Goal: Task Accomplishment & Management: Use online tool/utility

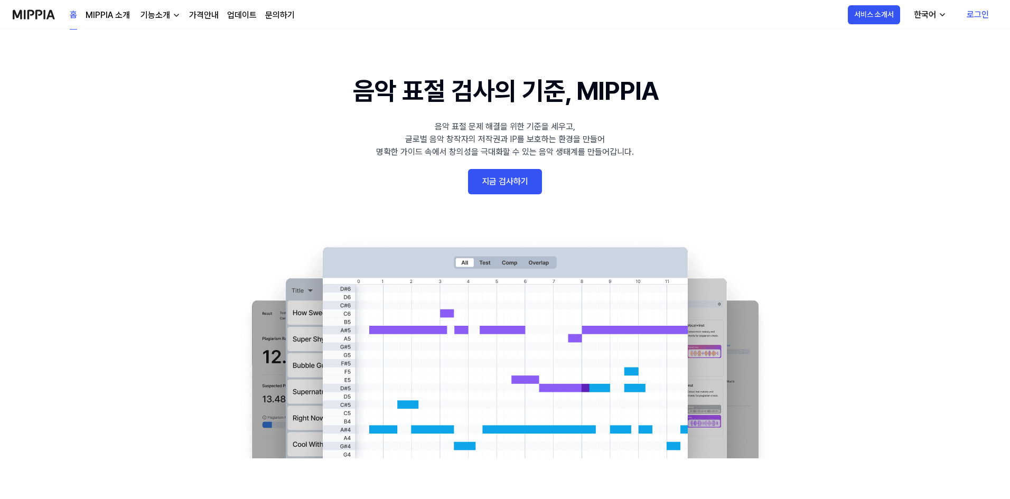
click at [103, 18] on link "MIPPIA 소개" at bounding box center [108, 15] width 44 height 13
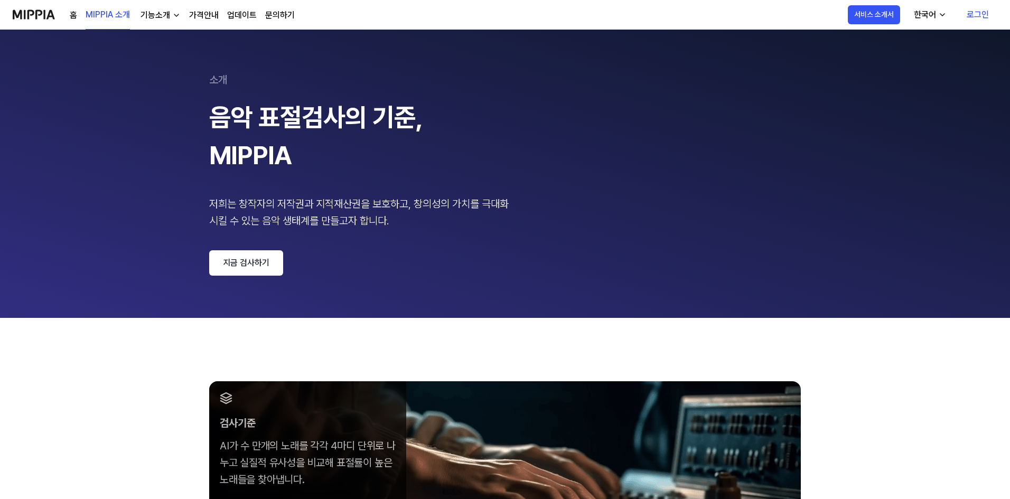
drag, startPoint x: 157, startPoint y: 16, endPoint x: 150, endPoint y: 210, distance: 193.5
click at [117, 190] on div "홈 MIPPIA 소개 기능소개 가격안내 업데이트 문의하기 MIPPIA 소개 서비스 소개서 한국어 로그인 소개 음악 표절검사의 기준, MIPPI…" at bounding box center [505, 249] width 1010 height 499
click at [257, 266] on link "지금 검사하기" at bounding box center [246, 262] width 74 height 25
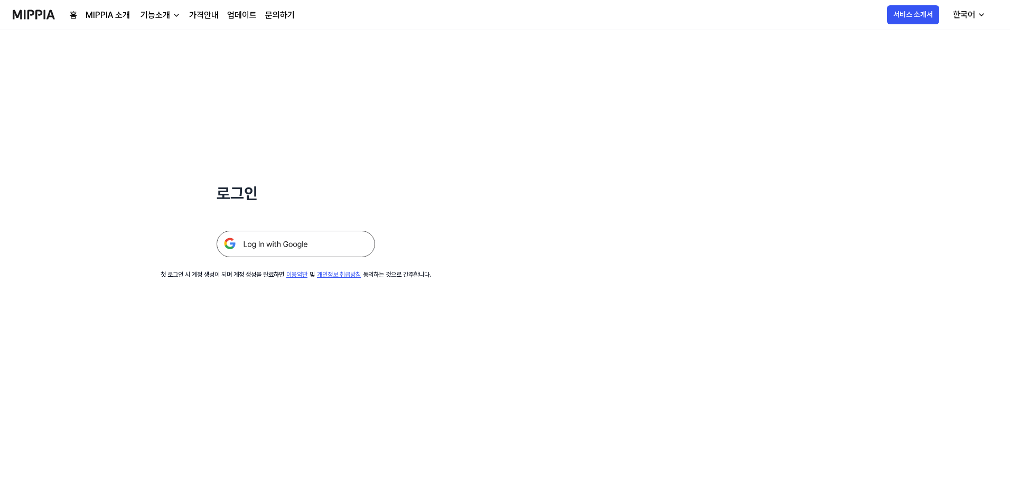
click at [276, 244] on img at bounding box center [296, 244] width 159 height 26
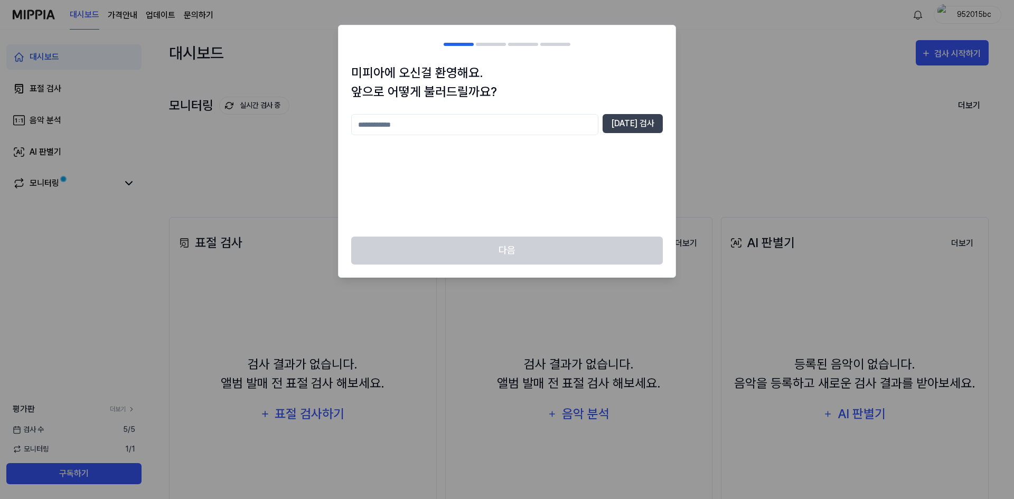
click at [493, 124] on input "text" at bounding box center [474, 124] width 247 height 21
type input "**"
click at [624, 132] on button "[DATE] 검사" at bounding box center [633, 123] width 60 height 19
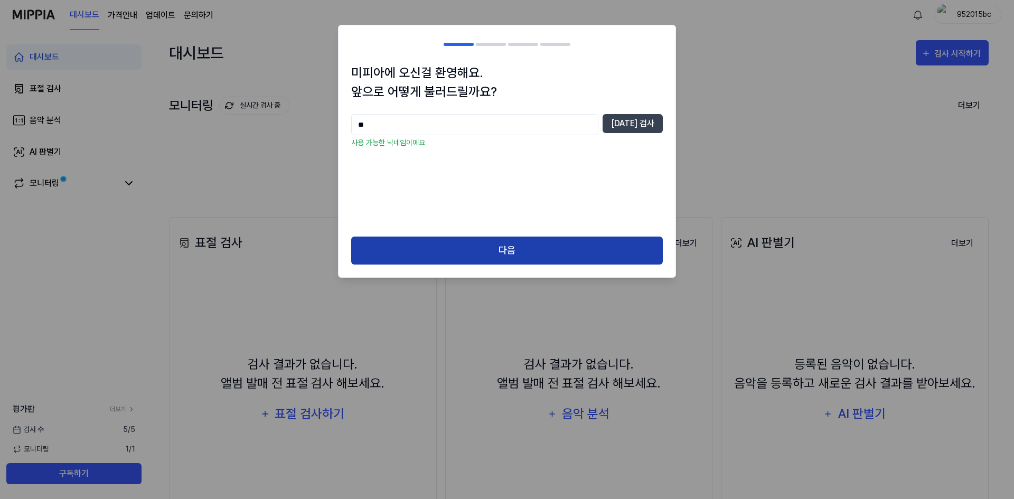
click at [528, 243] on button "다음" at bounding box center [507, 251] width 312 height 28
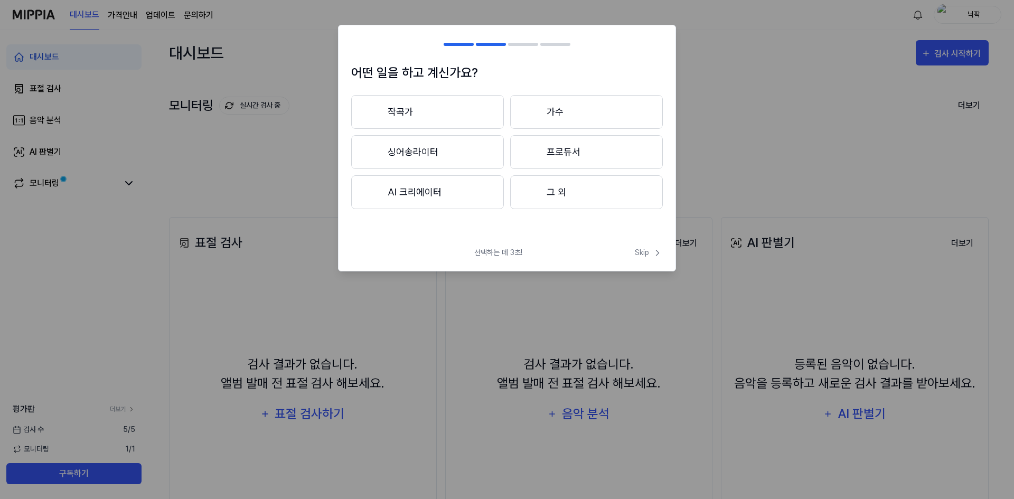
click at [470, 155] on button "싱어송라이터" at bounding box center [427, 152] width 153 height 34
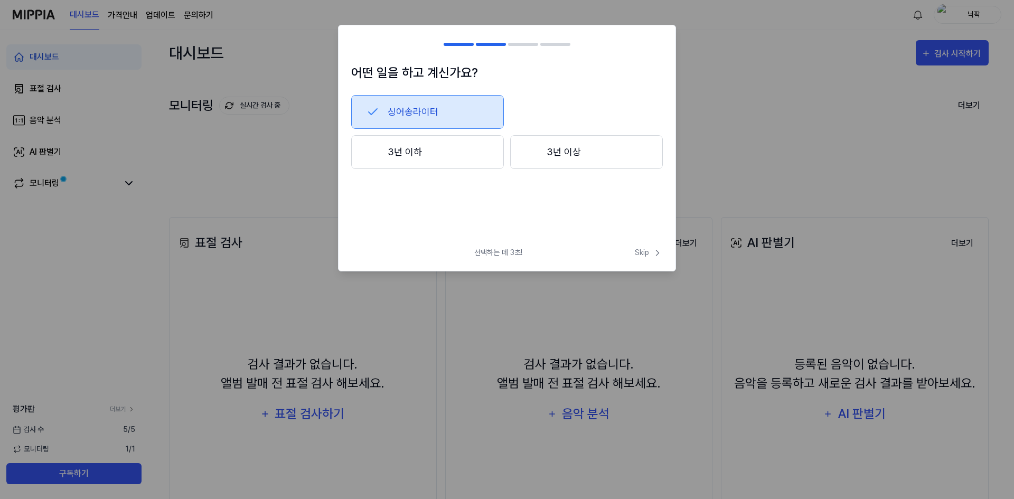
click at [575, 150] on button "3년 이상" at bounding box center [586, 152] width 153 height 34
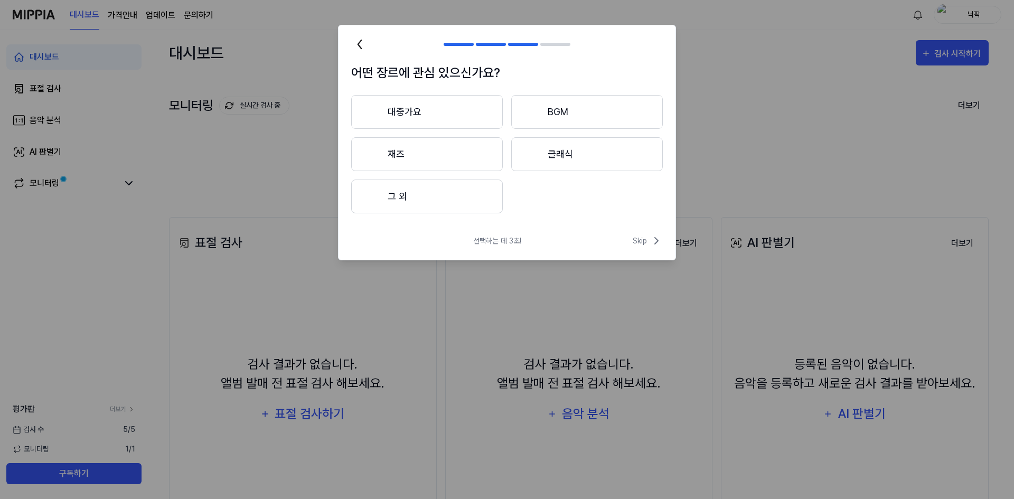
click at [423, 115] on button "대중가요" at bounding box center [427, 112] width 152 height 34
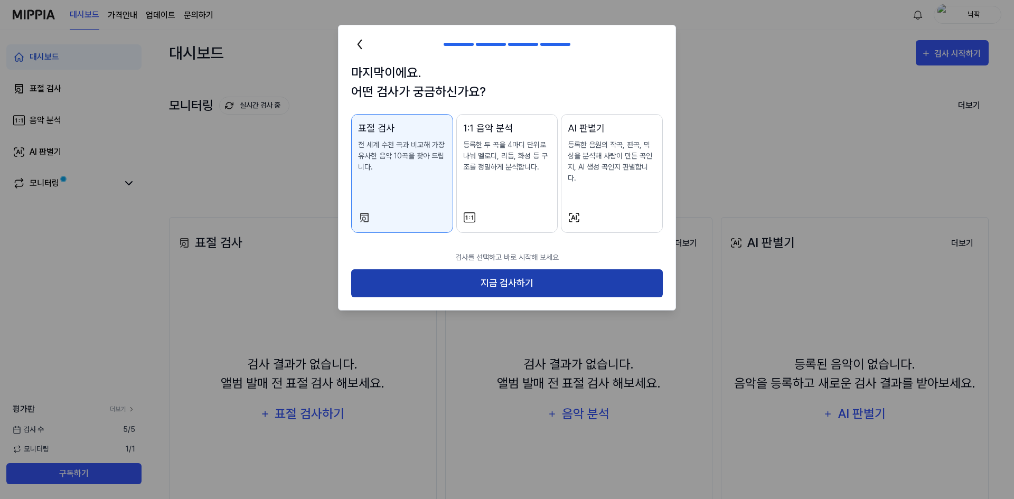
click at [516, 271] on button "지금 검사하기" at bounding box center [507, 283] width 312 height 28
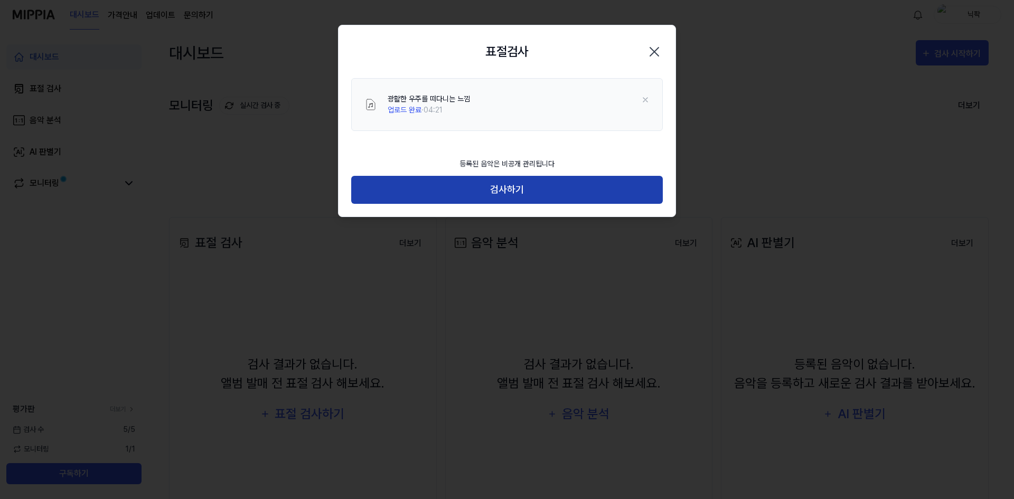
click at [520, 191] on button "검사하기" at bounding box center [507, 190] width 312 height 28
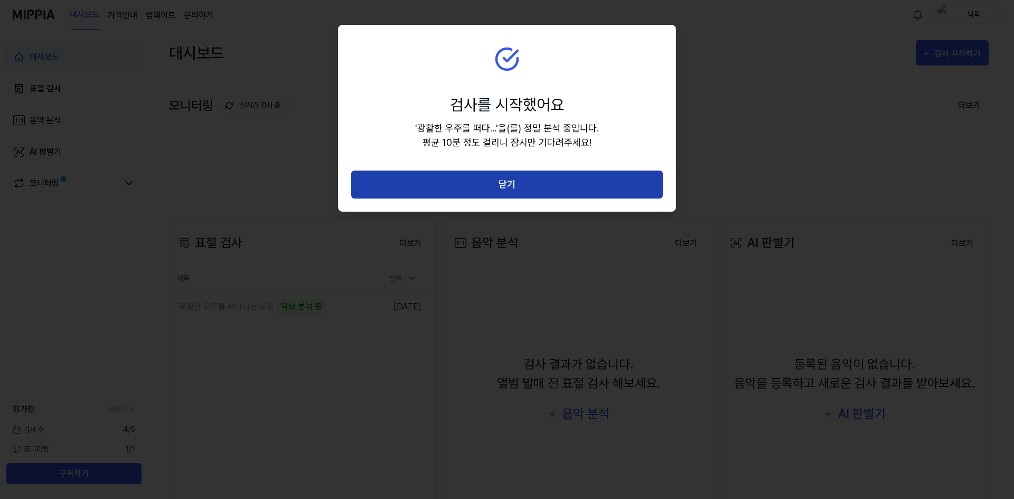
click at [515, 191] on button "닫기" at bounding box center [507, 185] width 312 height 28
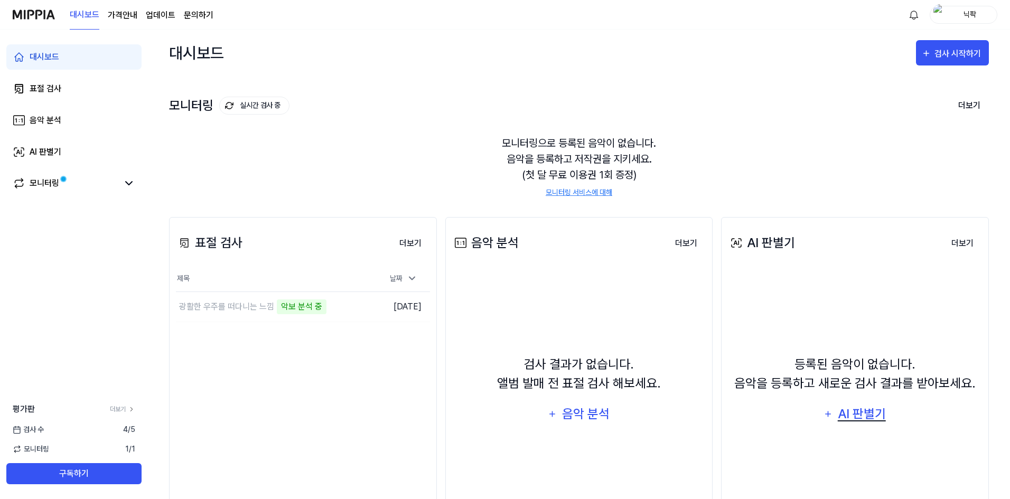
click at [869, 411] on div "AI 판별기" at bounding box center [861, 414] width 51 height 20
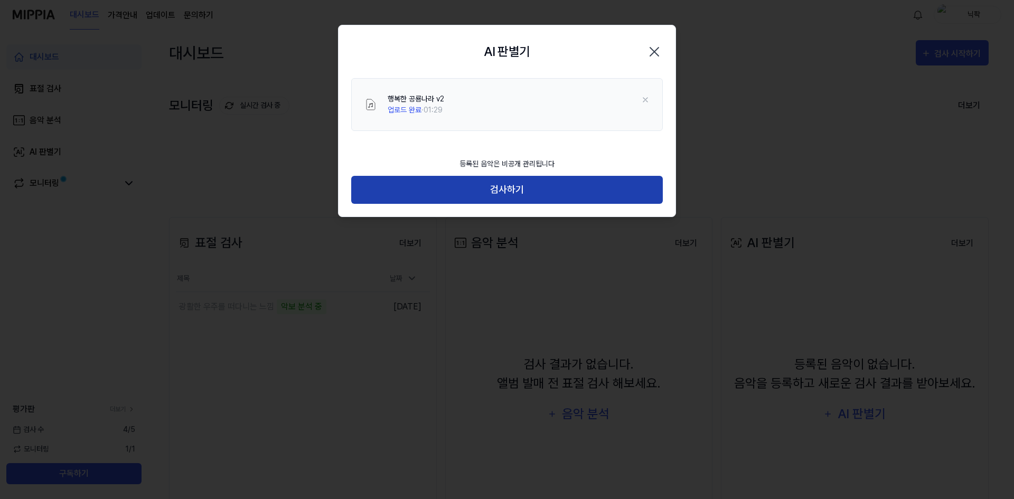
click at [557, 185] on button "검사하기" at bounding box center [507, 190] width 312 height 28
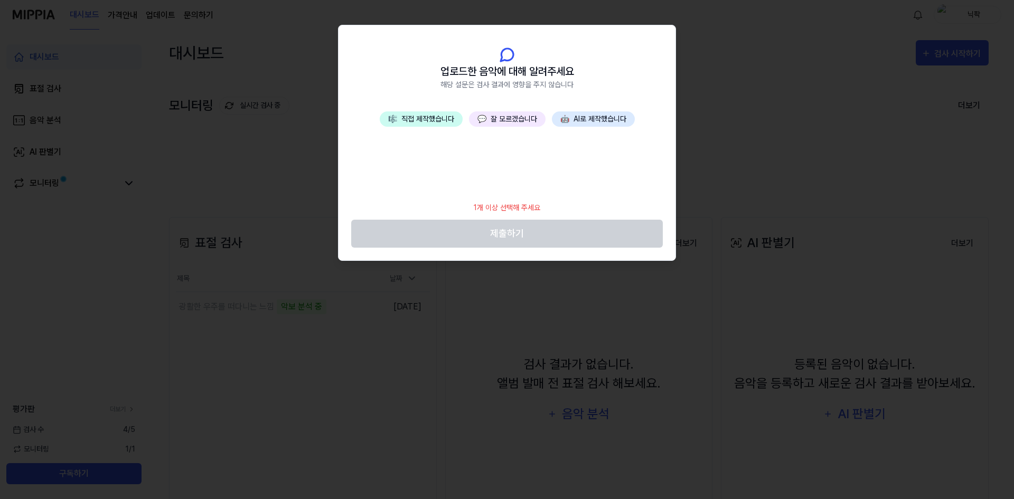
click at [516, 122] on button "💬 잘 모르겠습니다" at bounding box center [507, 118] width 77 height 15
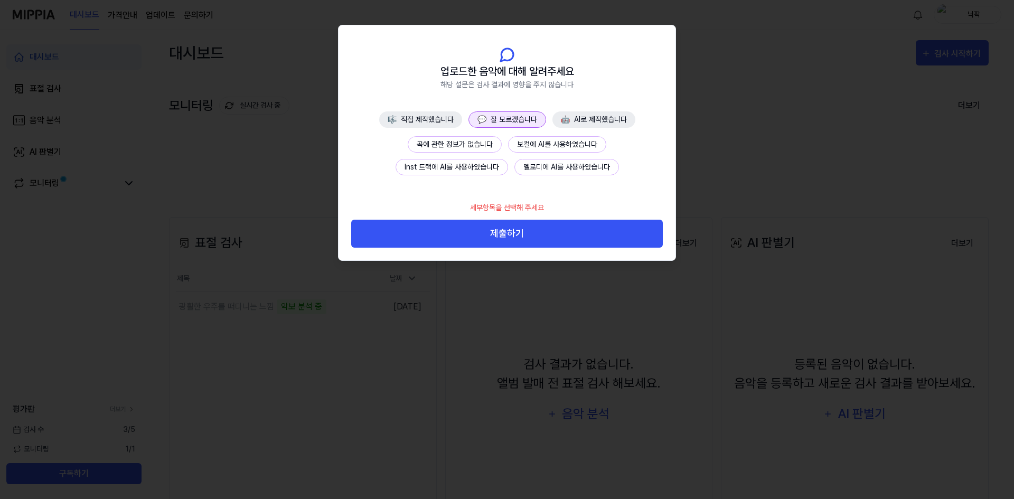
click at [481, 138] on button "곡에 관한 정보가 없습니다" at bounding box center [455, 144] width 94 height 16
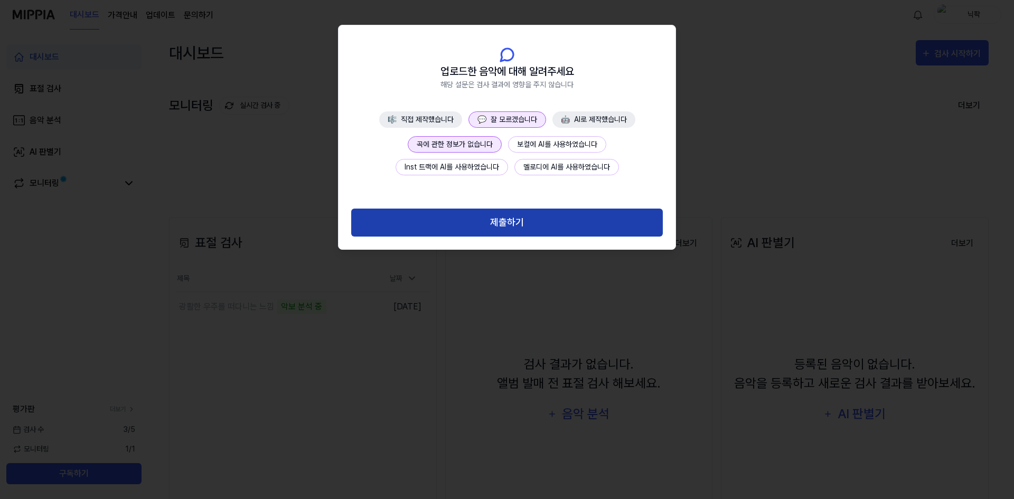
click at [519, 214] on button "제출하기" at bounding box center [507, 223] width 312 height 28
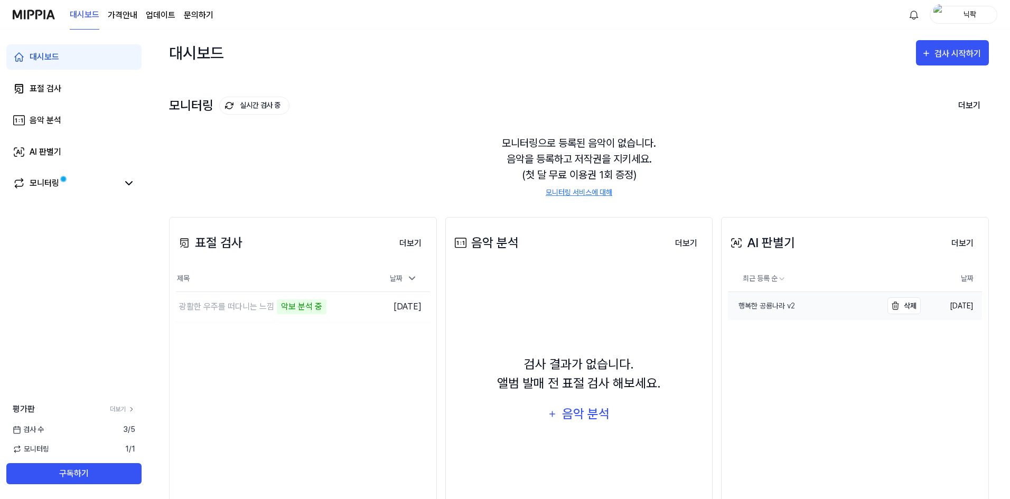
click at [766, 305] on div "행복한 공룡나라 v2" at bounding box center [761, 306] width 67 height 11
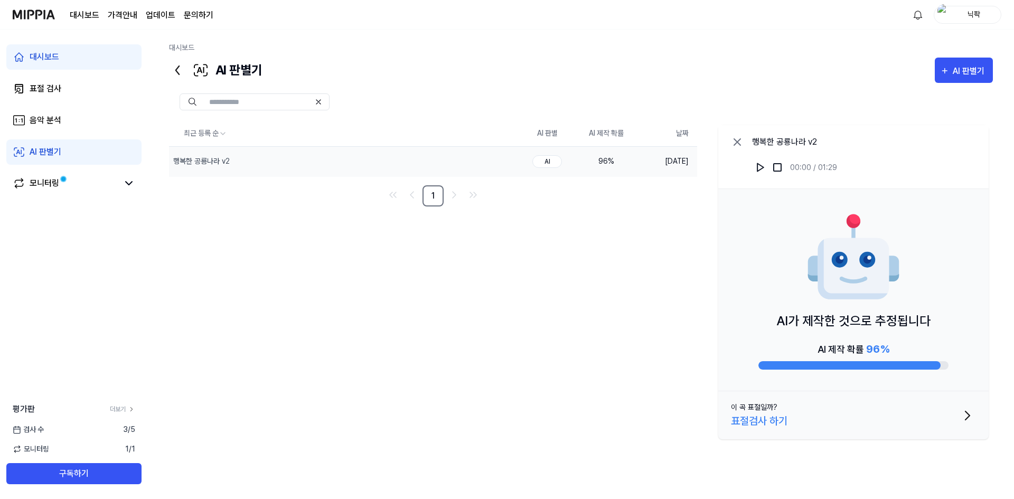
click at [463, 348] on div "최근 등록 순 AI 판별 AI 제작 확률 날짜 행복한 공룡나라 v2 삭제 AI 96 % [DATE] 1 행복한 공룡나라 v2 00:00 / 0…" at bounding box center [581, 283] width 824 height 324
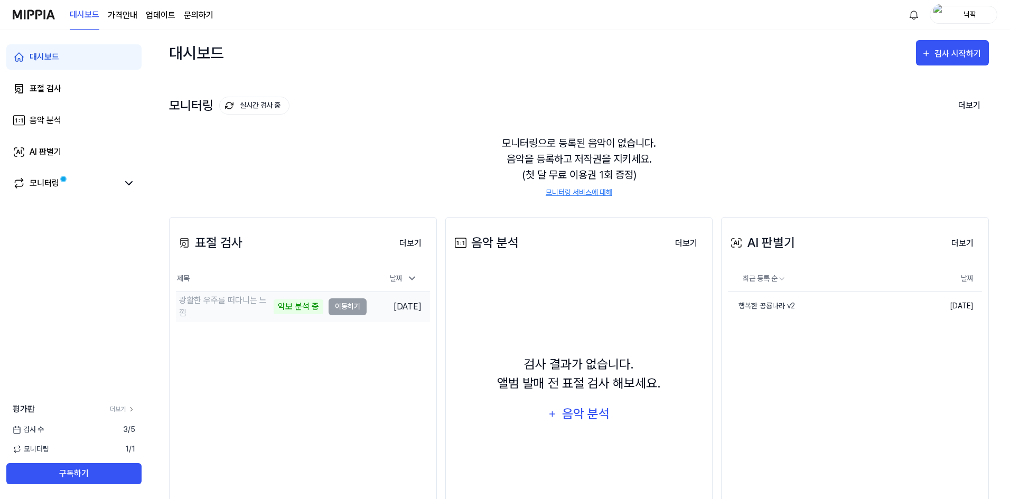
click at [252, 305] on div "광활한 우주를 떠다니는 느낌" at bounding box center [225, 306] width 92 height 25
click at [344, 310] on td "광활한 우주를 떠다니는 느낌 악보 분석 중 이동하기" at bounding box center [271, 307] width 191 height 30
click at [964, 244] on button "더보기" at bounding box center [962, 243] width 39 height 21
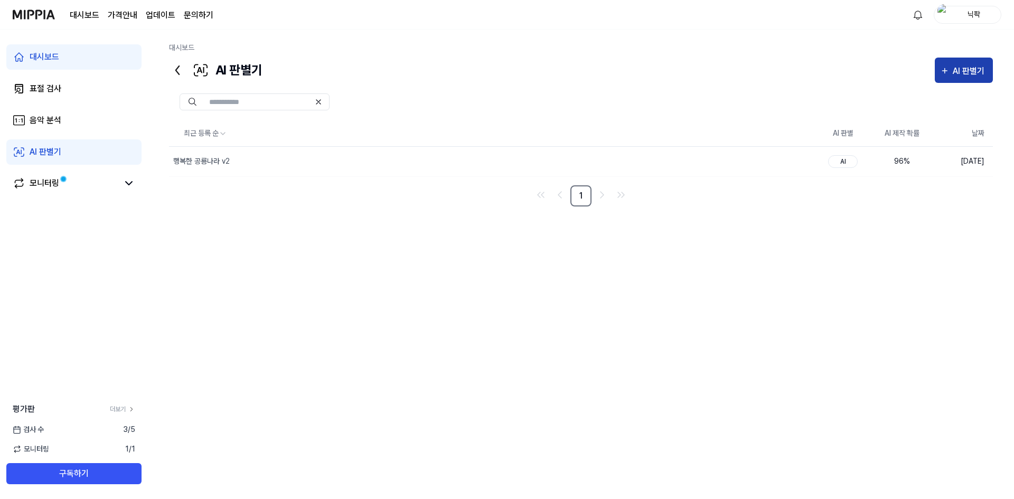
click at [974, 71] on div "AI 판별기" at bounding box center [970, 71] width 35 height 14
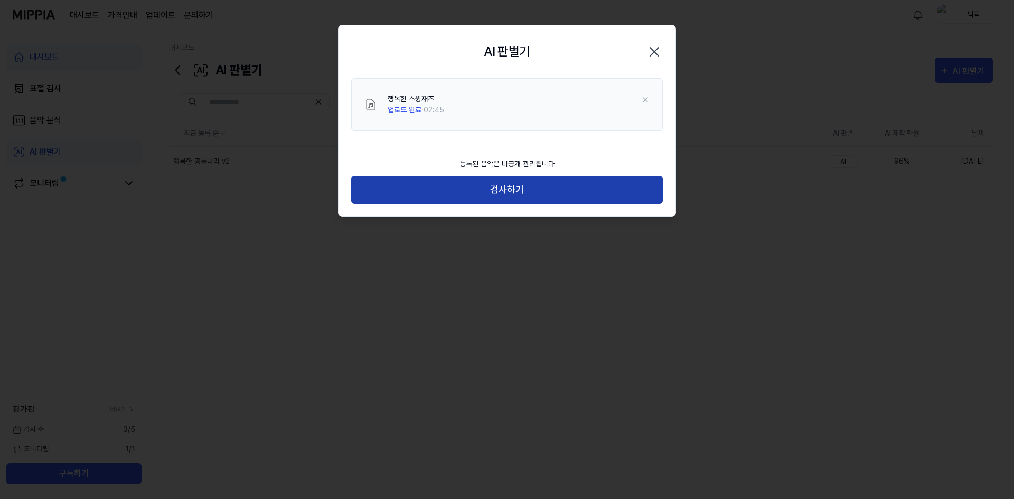
click at [547, 192] on button "검사하기" at bounding box center [507, 190] width 312 height 28
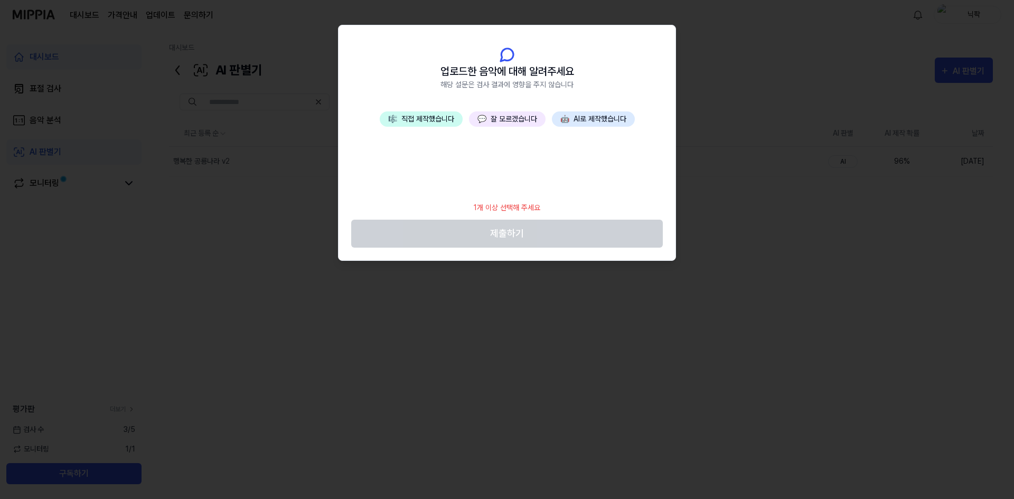
click at [511, 119] on button "💬 잘 모르겠습니다" at bounding box center [507, 118] width 77 height 15
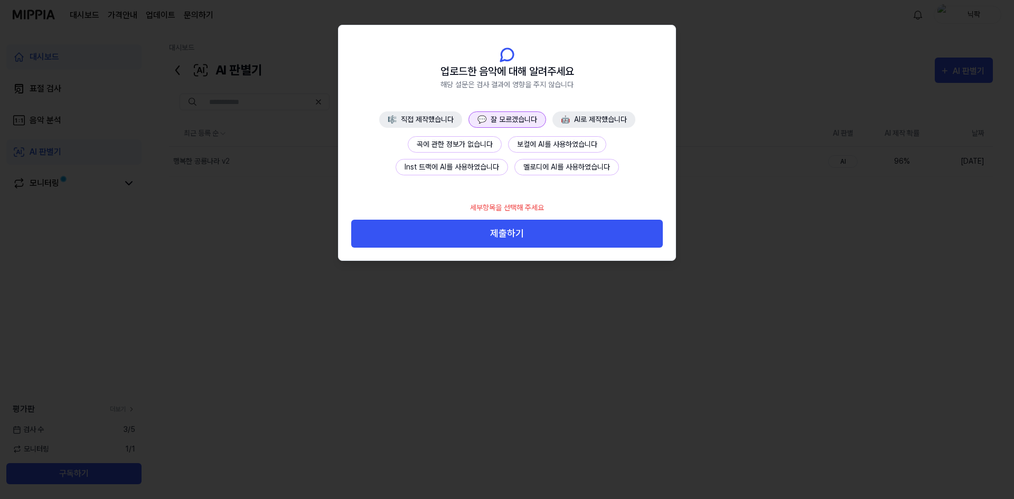
drag, startPoint x: 474, startPoint y: 148, endPoint x: 499, endPoint y: 184, distance: 43.2
click at [474, 148] on button "곡에 관한 정보가 없습니다" at bounding box center [455, 144] width 94 height 16
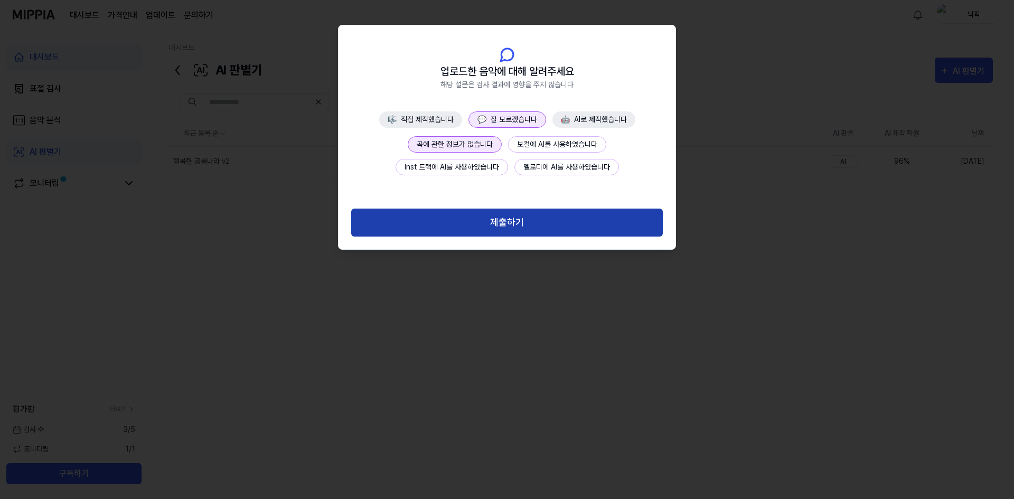
click at [519, 229] on button "제출하기" at bounding box center [507, 223] width 312 height 28
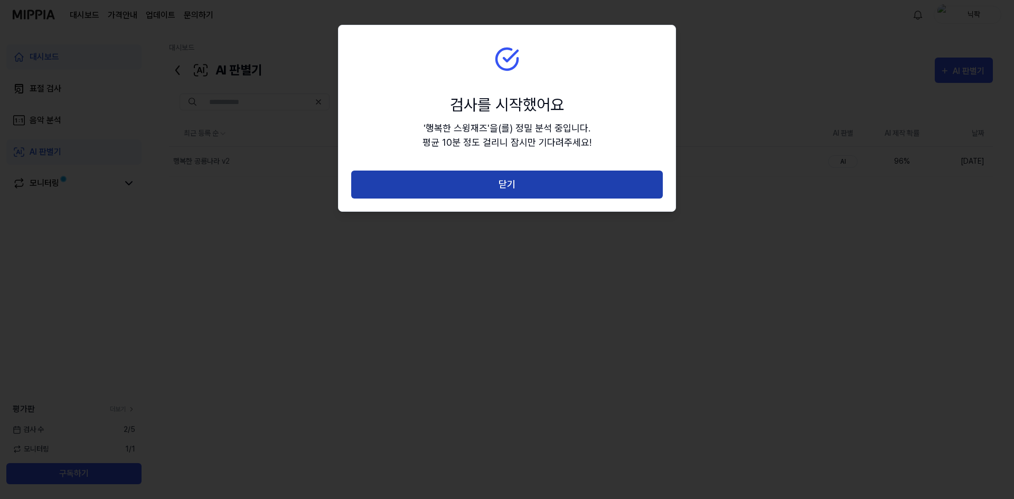
click at [492, 188] on button "닫기" at bounding box center [507, 185] width 312 height 28
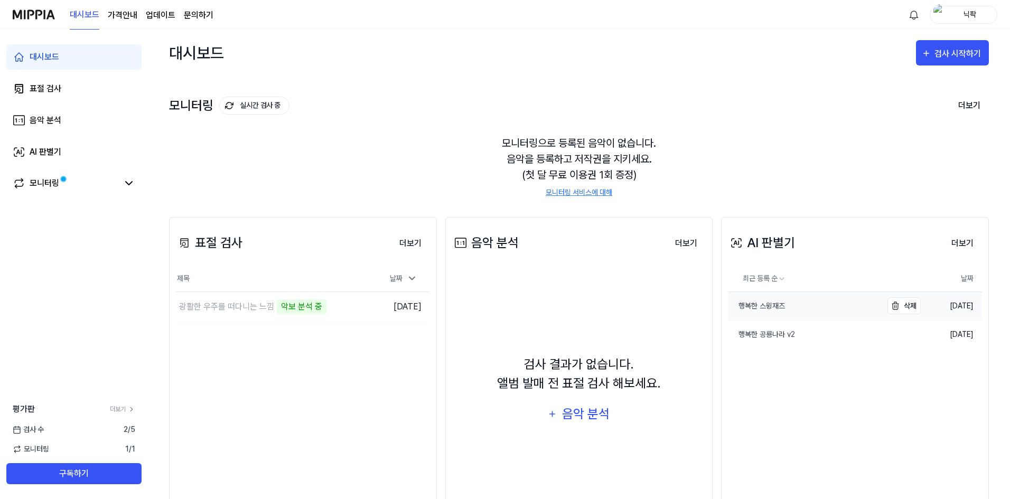
click at [756, 303] on div "행복한 스윙재즈" at bounding box center [756, 306] width 57 height 11
click at [250, 305] on div "광활한 우주를 떠다니는 느낌" at bounding box center [226, 307] width 95 height 13
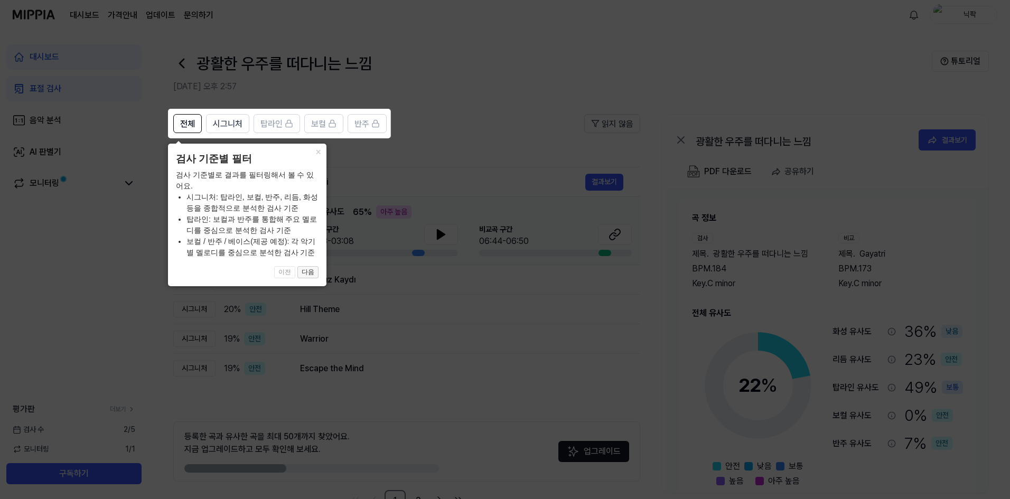
click at [310, 272] on button "다음" at bounding box center [307, 272] width 21 height 13
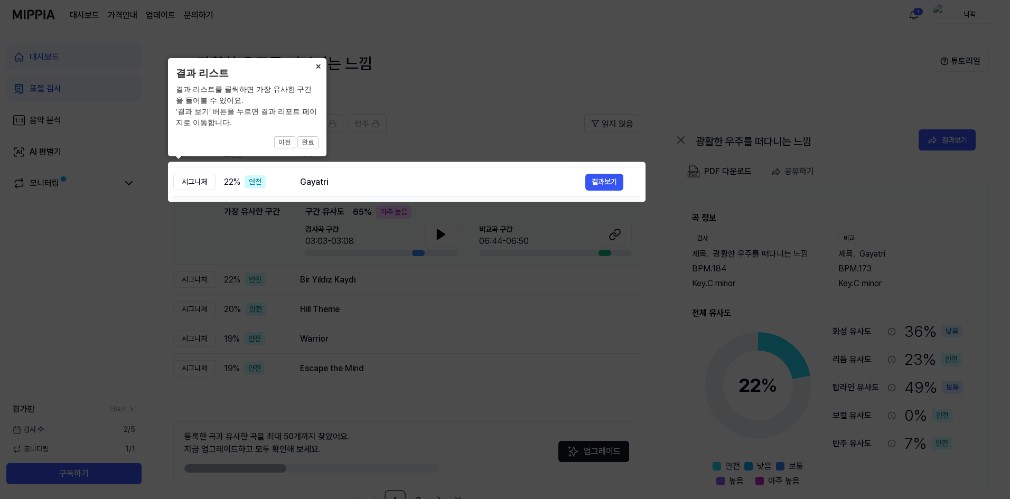
click at [321, 65] on button "×" at bounding box center [318, 65] width 17 height 15
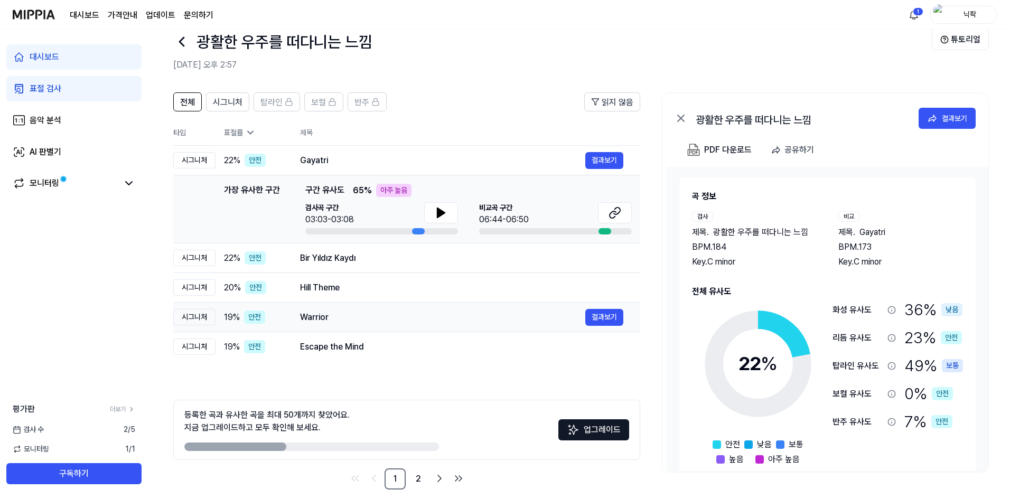
scroll to position [33, 0]
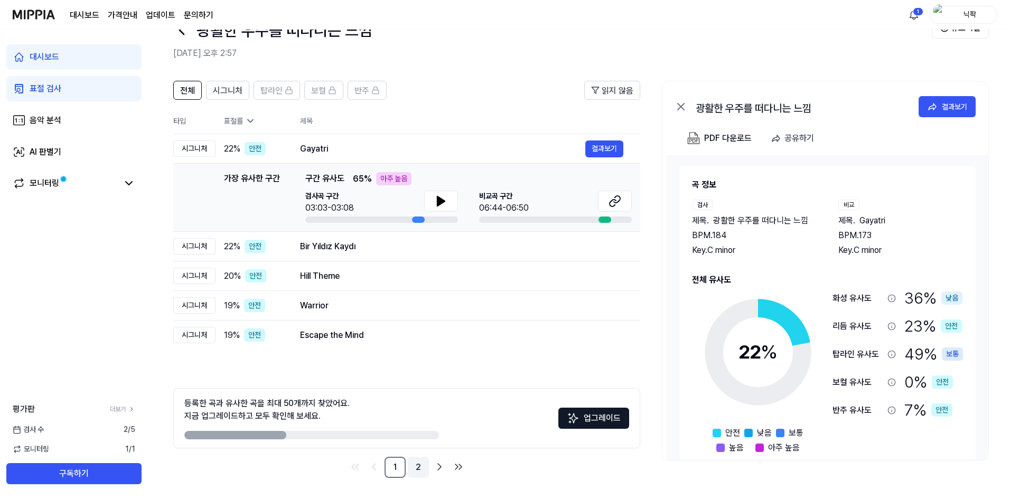
click at [421, 470] on link "2" at bounding box center [418, 467] width 21 height 21
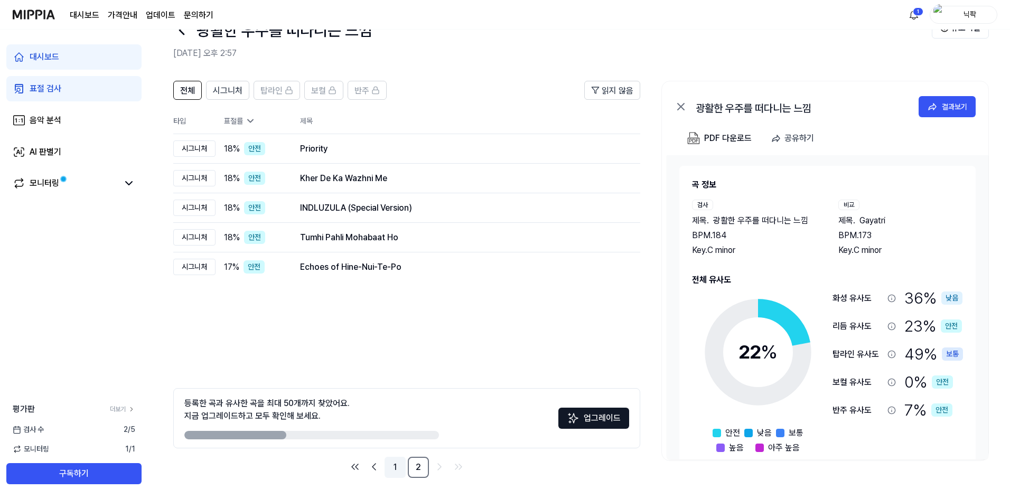
click at [396, 470] on link "1" at bounding box center [395, 467] width 21 height 21
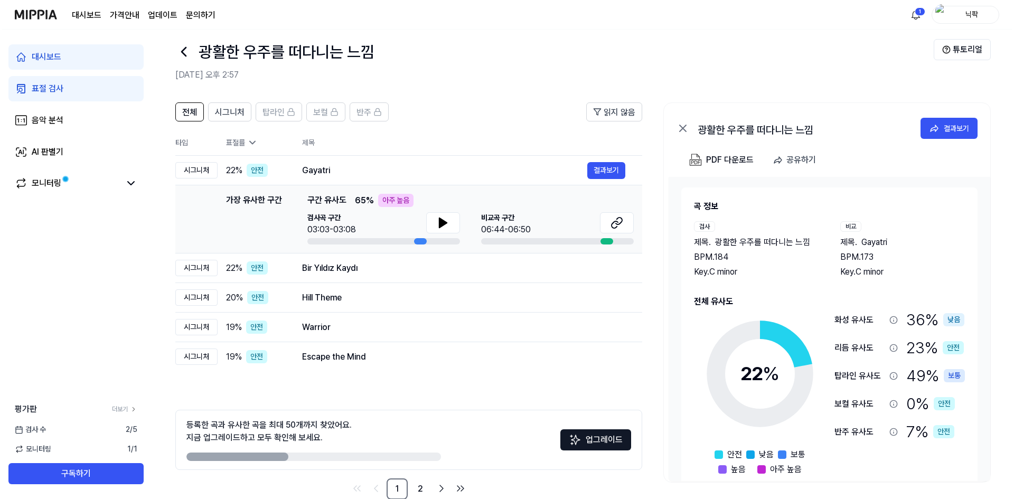
scroll to position [0, 0]
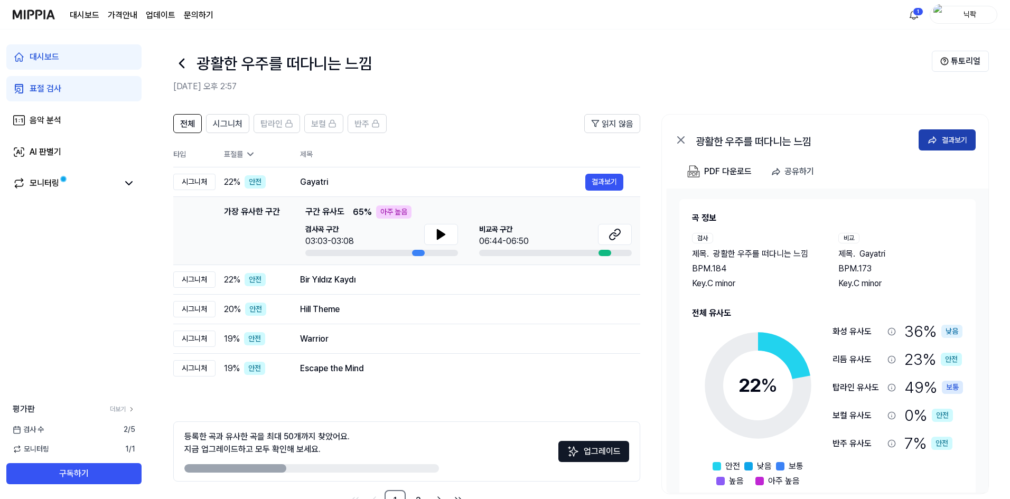
click at [947, 142] on div "결과보기" at bounding box center [954, 140] width 25 height 12
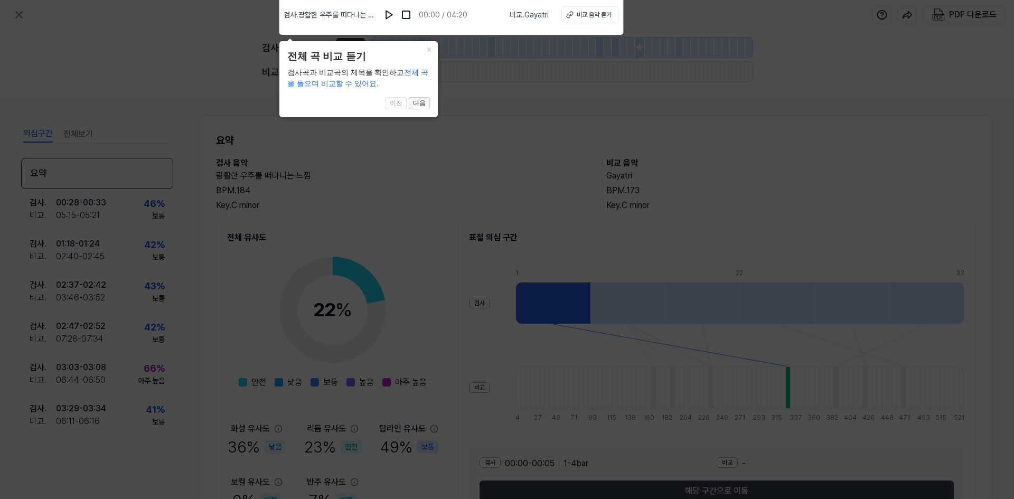
click at [423, 105] on button "다음" at bounding box center [419, 103] width 21 height 13
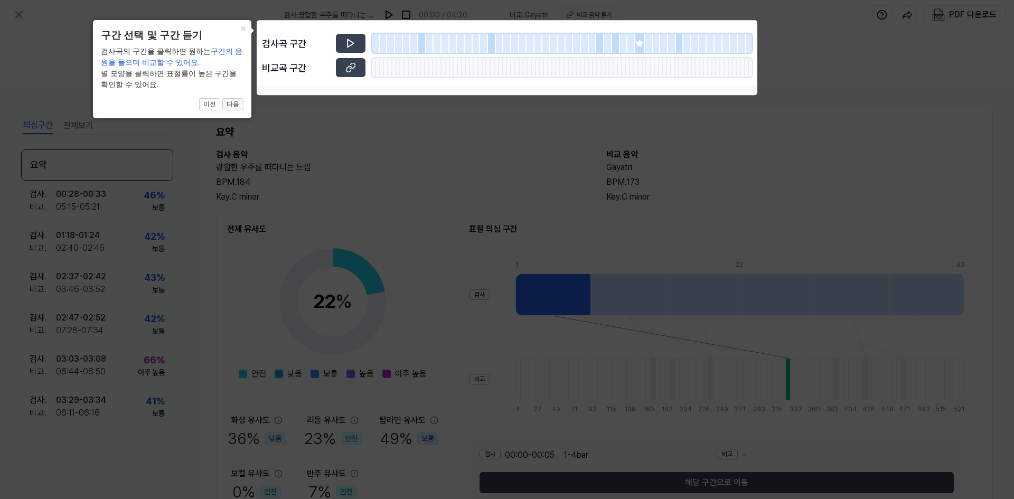
click at [239, 108] on button "다음" at bounding box center [232, 104] width 21 height 13
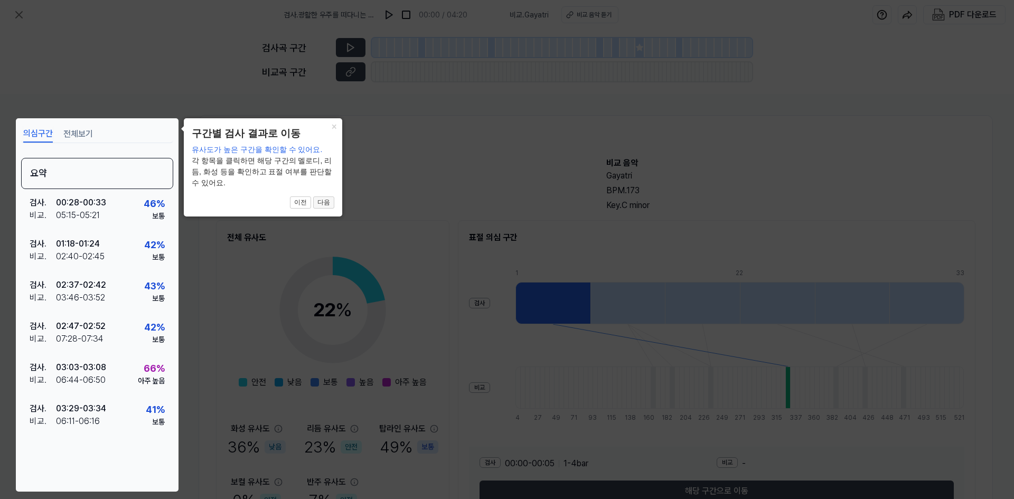
click at [324, 200] on button "다음" at bounding box center [323, 203] width 21 height 13
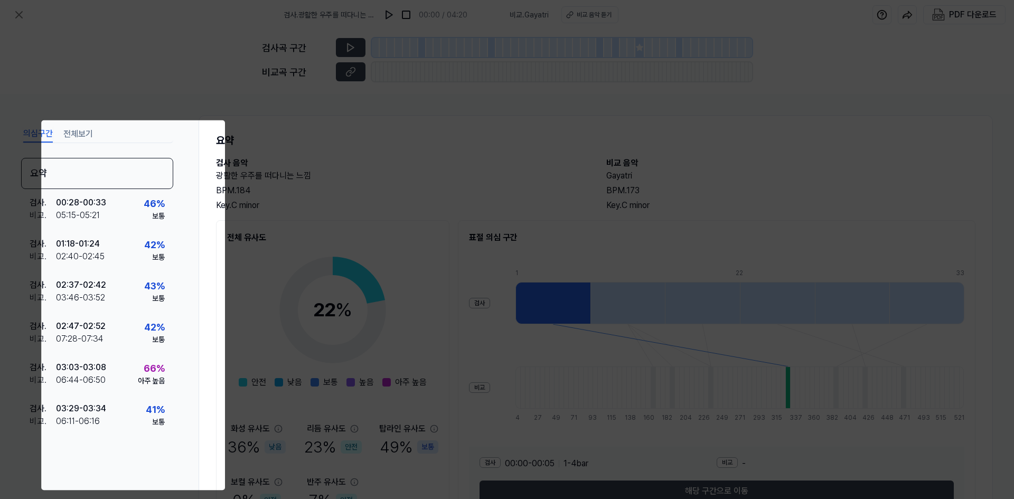
scroll to position [63, 0]
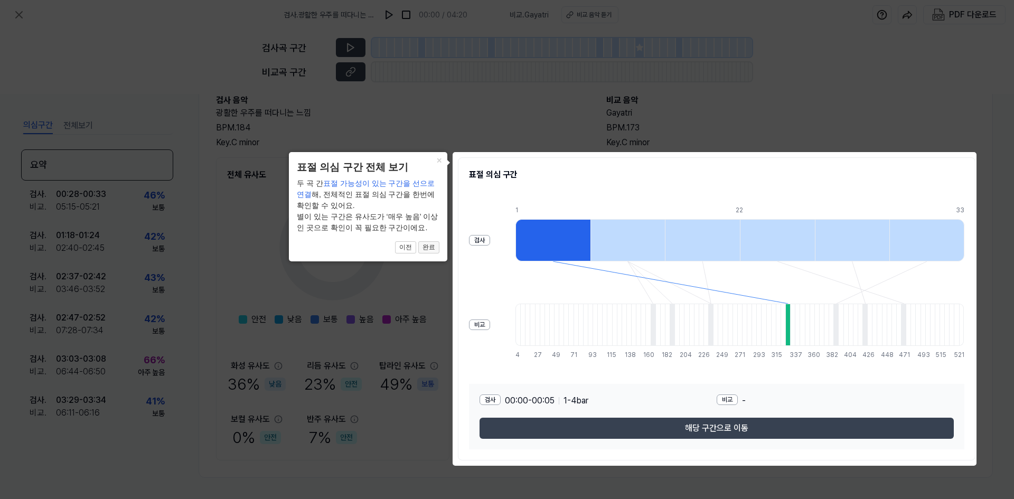
click at [430, 252] on button "완료" at bounding box center [428, 247] width 21 height 13
